Goal: Task Accomplishment & Management: Manage account settings

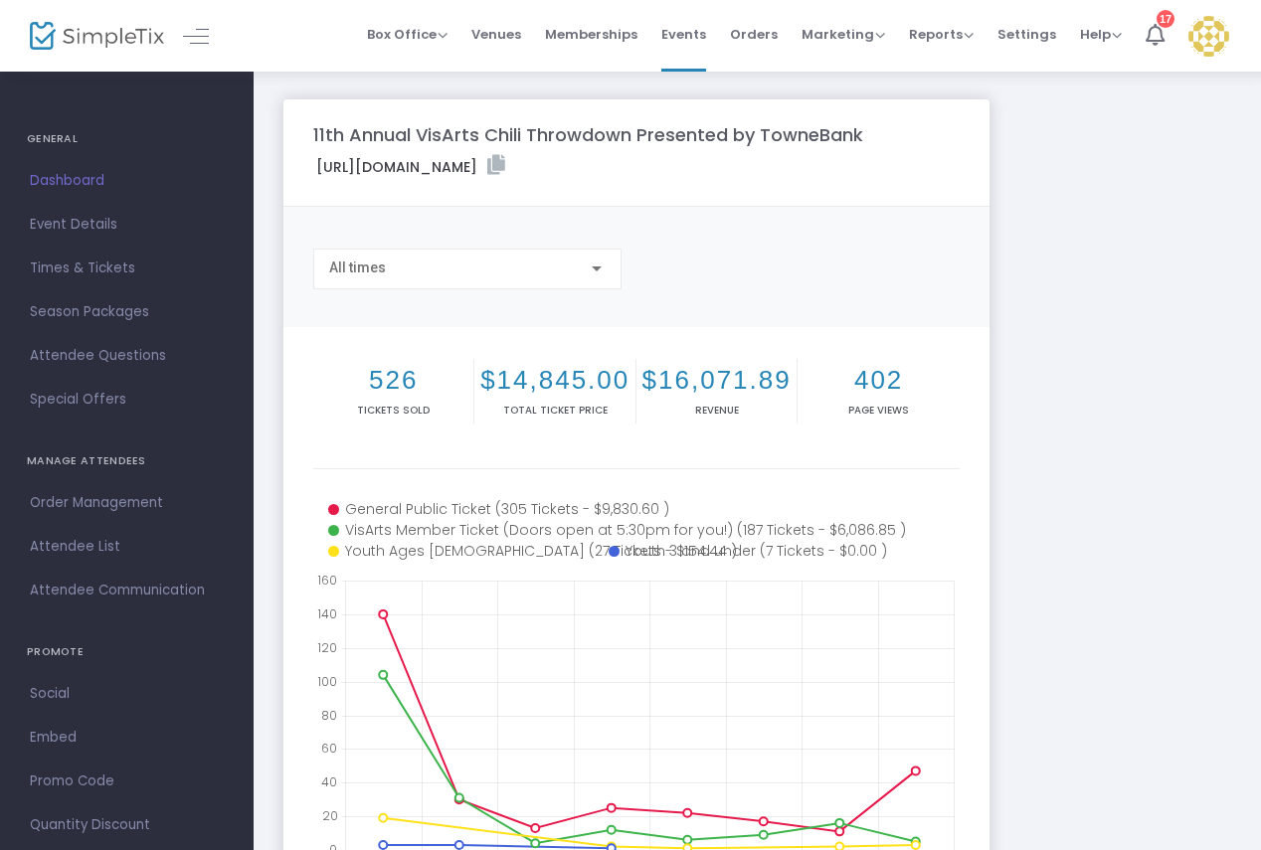
click at [1214, 42] on img at bounding box center [1209, 36] width 41 height 41
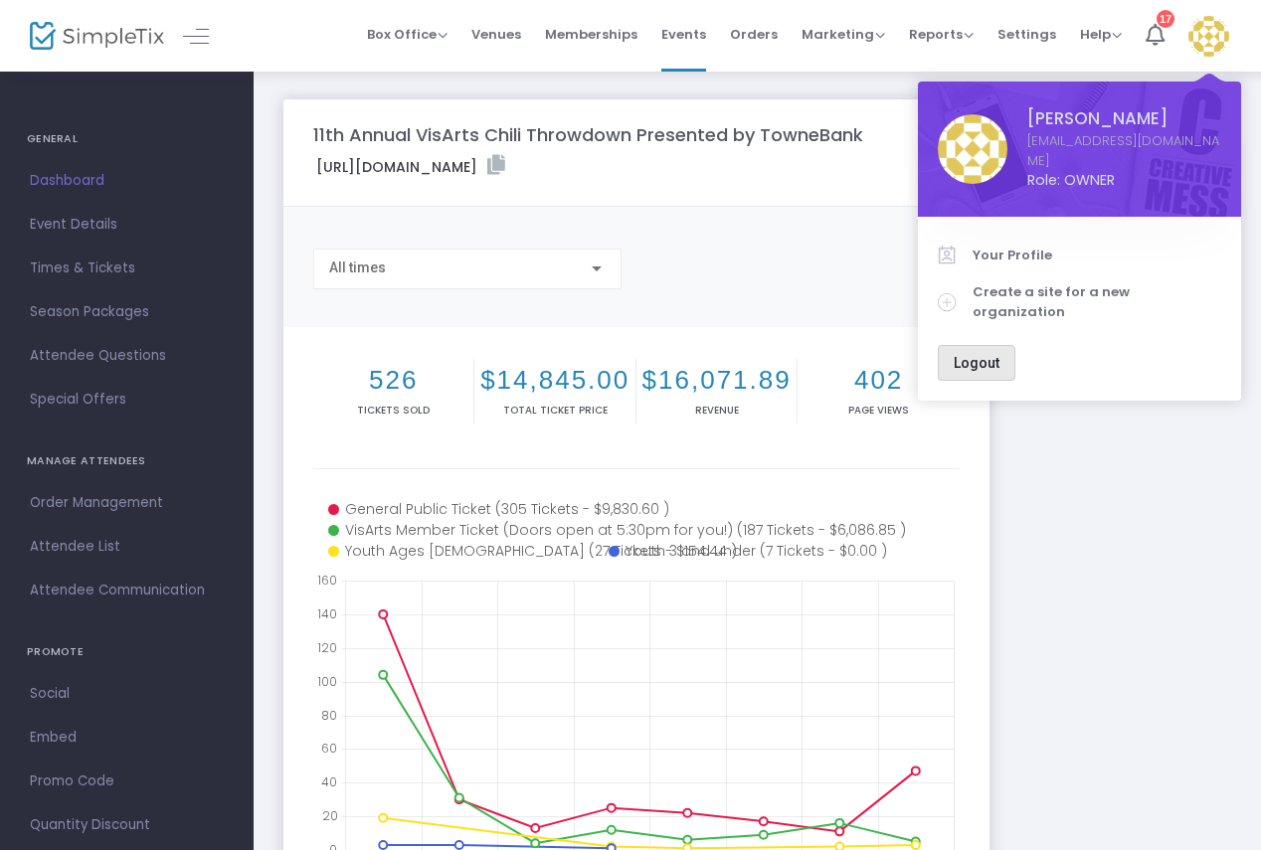
click at [969, 345] on button "Logout" at bounding box center [977, 363] width 78 height 36
